Goal: Use online tool/utility: Utilize a website feature to perform a specific function

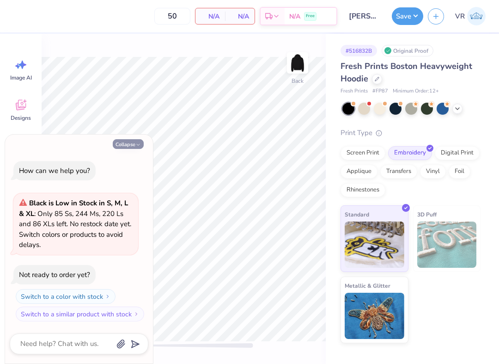
click at [138, 142] on icon "button" at bounding box center [138, 145] width 6 height 6
type textarea "x"
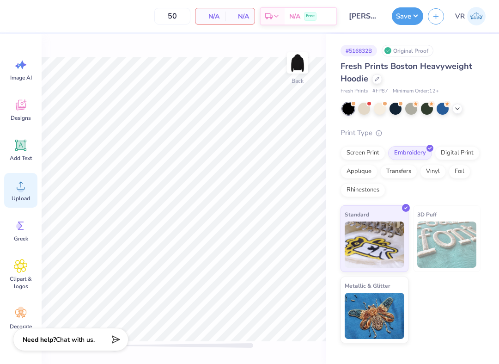
click at [17, 188] on icon at bounding box center [21, 185] width 14 height 14
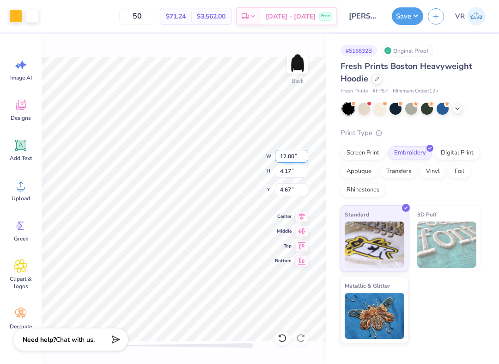
click at [289, 151] on input "12.00" at bounding box center [291, 156] width 33 height 13
click at [294, 189] on input "4.67" at bounding box center [291, 189] width 33 height 13
type input "3"
click at [410, 21] on button "Save" at bounding box center [407, 15] width 31 height 18
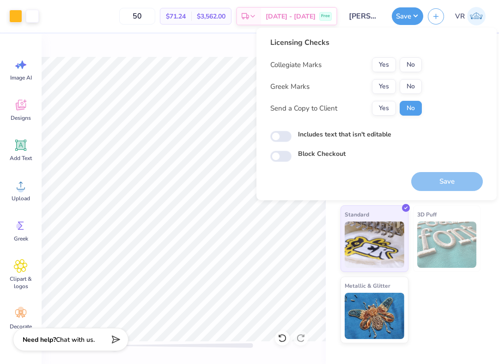
click at [406, 78] on div "Collegiate Marks Yes No Greek Marks Yes No Send a Copy to Client Yes No" at bounding box center [346, 86] width 152 height 58
click at [408, 70] on button "No" at bounding box center [411, 64] width 22 height 15
click at [408, 77] on div "Collegiate Marks Yes No Greek Marks Yes No Send a Copy to Client Yes No" at bounding box center [346, 86] width 152 height 58
click at [447, 184] on div "Save" at bounding box center [447, 181] width 72 height 19
click at [413, 90] on button "No" at bounding box center [411, 86] width 22 height 15
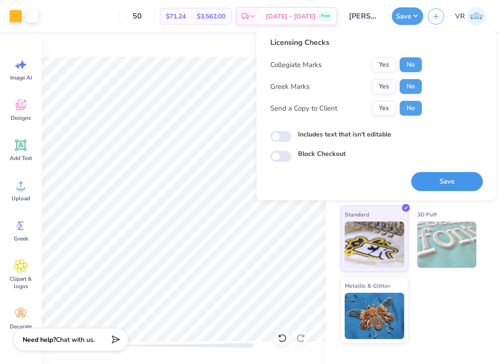
click at [443, 185] on button "Save" at bounding box center [447, 181] width 72 height 19
